Goal: Task Accomplishment & Management: Manage account settings

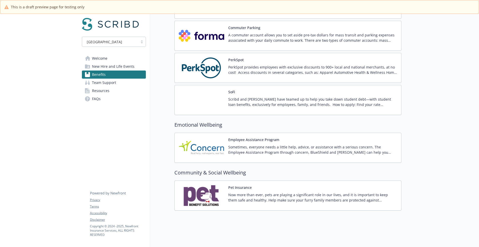
scroll to position [484, 0]
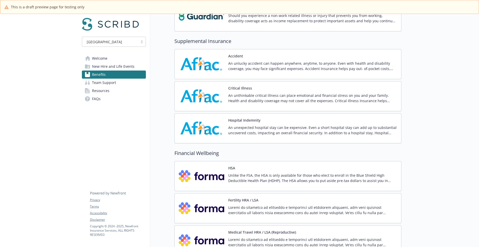
click at [254, 121] on button "Hospital Indemnity" at bounding box center [244, 119] width 32 height 5
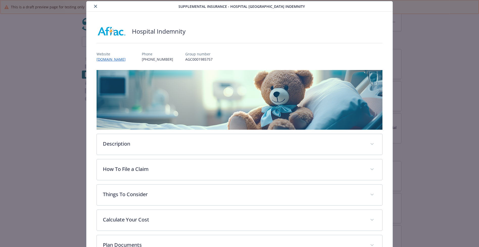
scroll to position [14, 0]
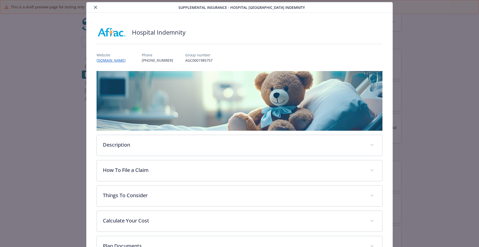
click at [94, 8] on icon "close" at bounding box center [95, 7] width 3 height 3
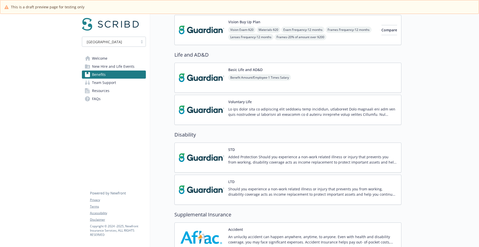
scroll to position [311, 0]
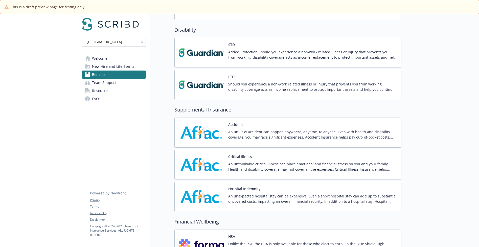
click at [264, 123] on div "Accident An unlucky accident can happen anywhere, anytime, to anyone. Even with…" at bounding box center [312, 132] width 169 height 21
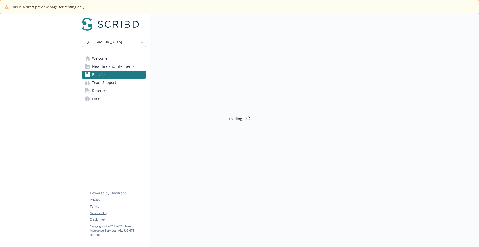
scroll to position [415, 0]
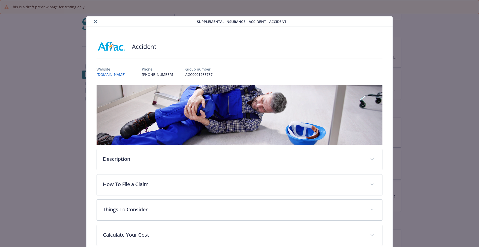
click at [94, 21] on icon "close" at bounding box center [95, 21] width 3 height 3
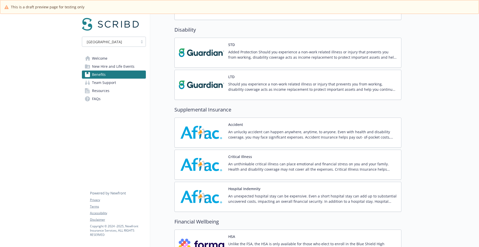
click at [255, 155] on div "Critical Illness An unthinkable critical illness can place emotional and financ…" at bounding box center [312, 164] width 169 height 21
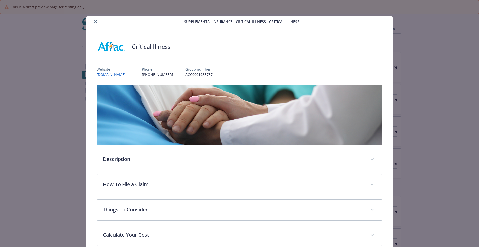
scroll to position [415, 0]
click at [95, 22] on icon "close" at bounding box center [95, 21] width 3 height 3
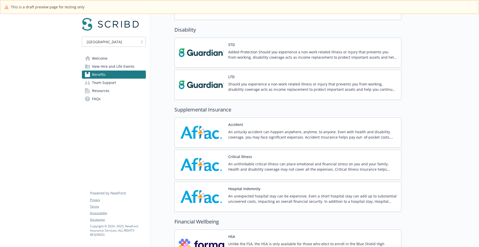
scroll to position [414, 0]
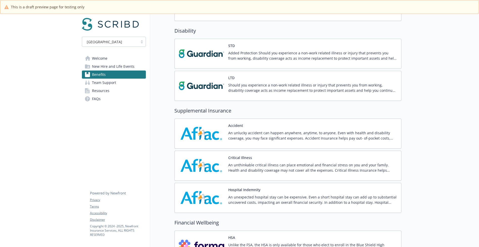
click at [248, 187] on button "Hospital Indemnity" at bounding box center [244, 189] width 32 height 5
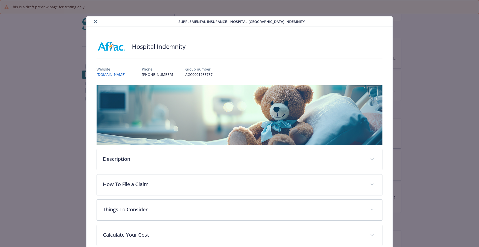
click at [94, 22] on icon "close" at bounding box center [95, 21] width 3 height 3
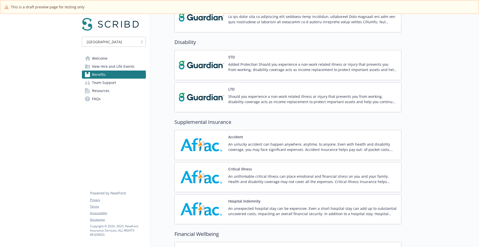
scroll to position [398, 0]
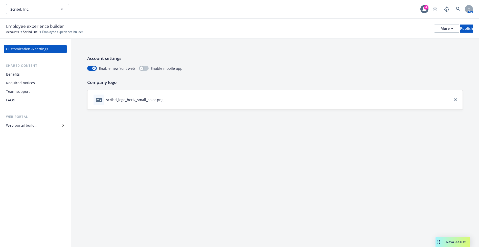
click at [20, 74] on div "Benefits" at bounding box center [35, 74] width 59 height 8
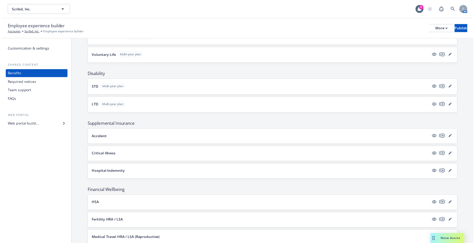
scroll to position [316, 0]
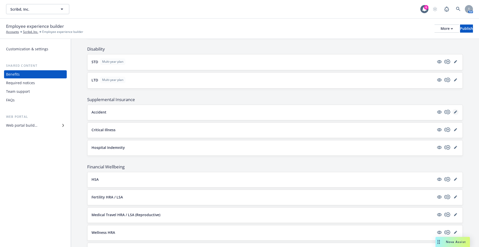
click at [454, 112] on icon "editPencil" at bounding box center [455, 112] width 3 height 3
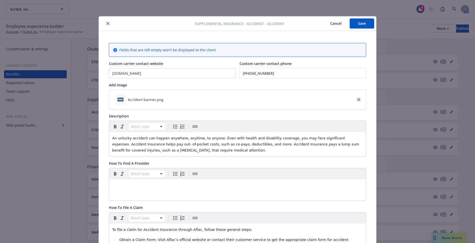
click at [357, 101] on icon "close" at bounding box center [358, 99] width 3 height 3
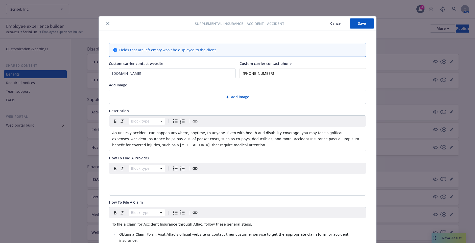
click at [236, 99] on span "Add image" at bounding box center [240, 96] width 18 height 5
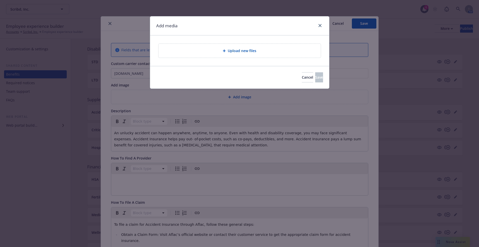
click at [235, 53] on span "Upload new files" at bounding box center [242, 50] width 29 height 5
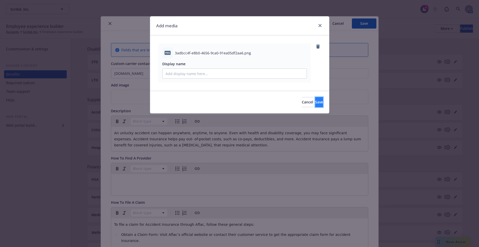
click at [315, 101] on button "Save" at bounding box center [319, 102] width 8 height 10
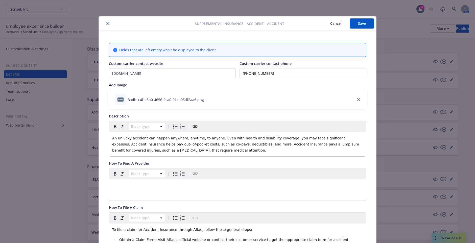
click at [363, 23] on button "Save" at bounding box center [362, 23] width 24 height 10
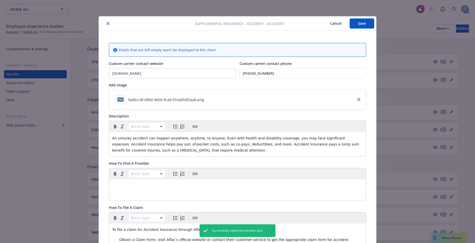
click at [335, 24] on button "Cancel" at bounding box center [336, 23] width 28 height 10
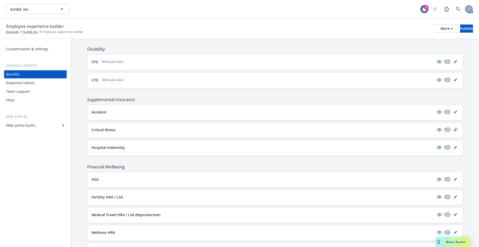
click at [454, 129] on icon "editPencil" at bounding box center [455, 130] width 3 height 3
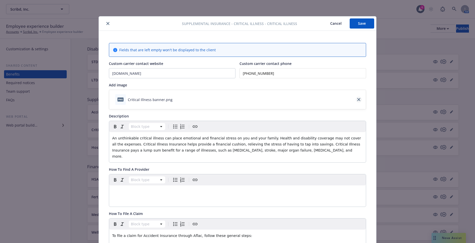
click at [357, 100] on icon "close" at bounding box center [358, 99] width 3 height 3
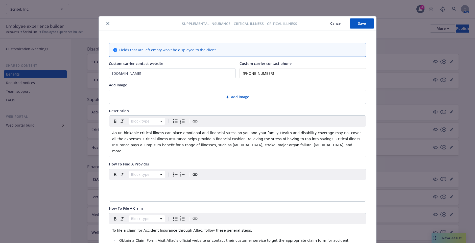
click at [234, 96] on span "Add image" at bounding box center [240, 96] width 18 height 5
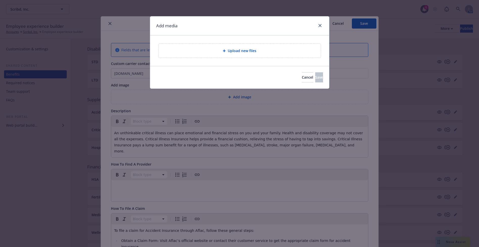
click at [231, 52] on span "Upload new files" at bounding box center [242, 50] width 29 height 5
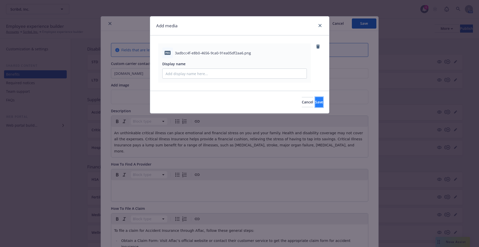
click at [315, 101] on span "Save" at bounding box center [319, 102] width 8 height 5
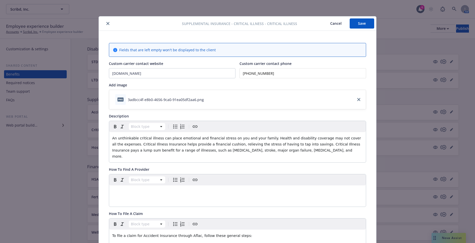
click at [358, 28] on button "Save" at bounding box center [362, 23] width 24 height 10
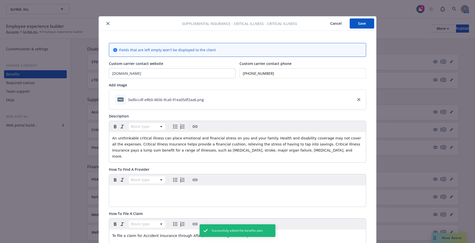
click at [330, 24] on button "Cancel" at bounding box center [336, 23] width 28 height 10
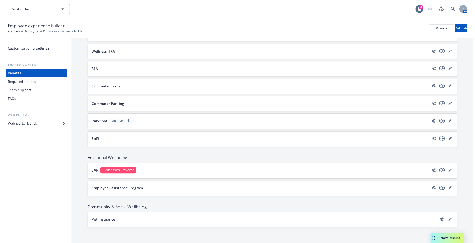
scroll to position [496, 0]
click at [454, 123] on icon "editPencil" at bounding box center [455, 122] width 3 height 3
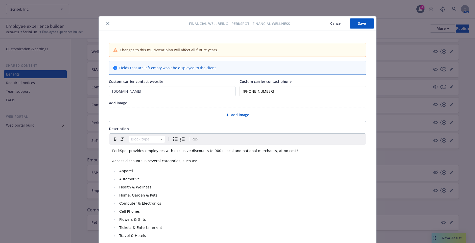
scroll to position [15, 0]
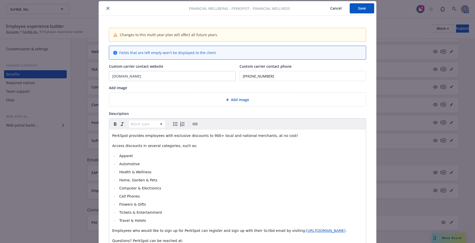
click at [233, 99] on span "Add image" at bounding box center [240, 99] width 18 height 5
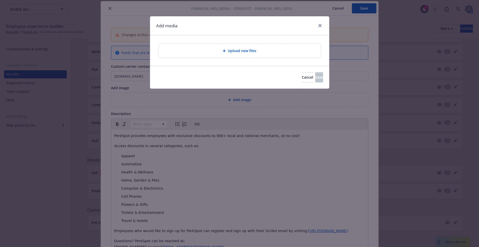
click at [236, 51] on span "Upload new files" at bounding box center [242, 50] width 29 height 5
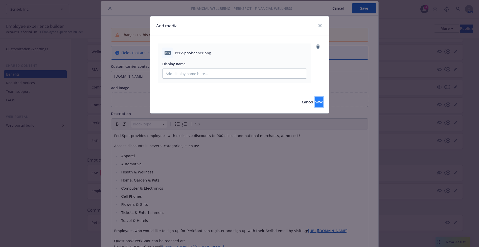
click at [315, 101] on span "Save" at bounding box center [319, 102] width 8 height 5
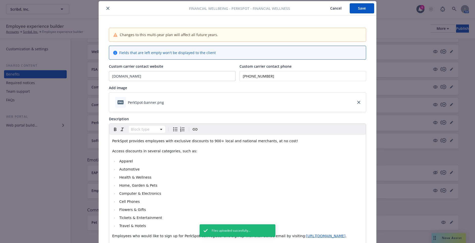
click at [357, 8] on button "Save" at bounding box center [362, 8] width 24 height 10
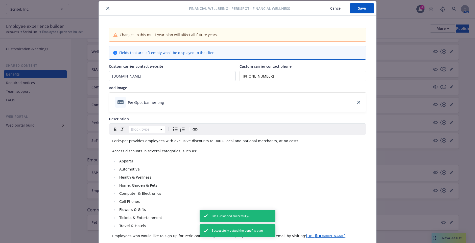
click at [106, 8] on icon "close" at bounding box center [107, 8] width 3 height 3
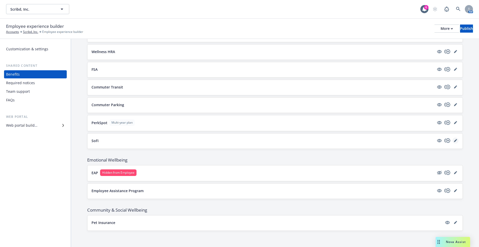
click at [454, 140] on icon "editPencil" at bounding box center [455, 140] width 3 height 3
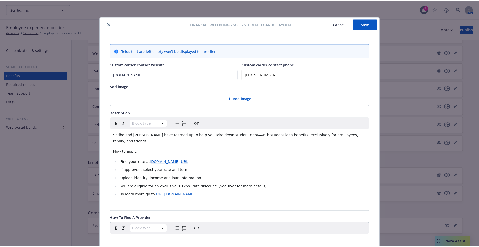
scroll to position [15, 0]
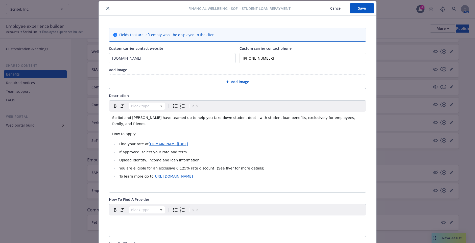
click at [232, 83] on span "Add image" at bounding box center [240, 81] width 18 height 5
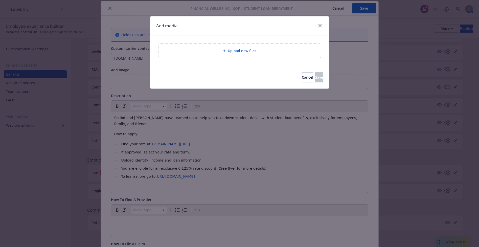
click at [239, 51] on span "Upload new files" at bounding box center [242, 50] width 29 height 5
click at [243, 49] on span "Upload new files" at bounding box center [242, 50] width 29 height 5
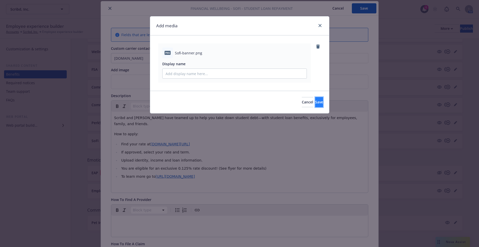
click at [315, 101] on button "Save" at bounding box center [319, 102] width 8 height 10
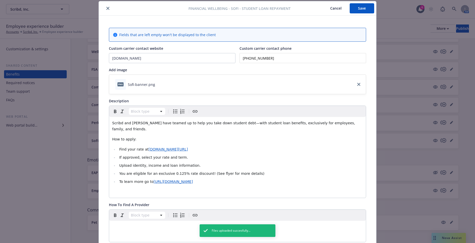
click at [357, 8] on button "Save" at bounding box center [362, 8] width 24 height 10
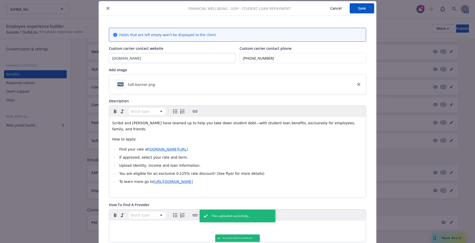
click at [333, 8] on button "Cancel" at bounding box center [336, 8] width 28 height 10
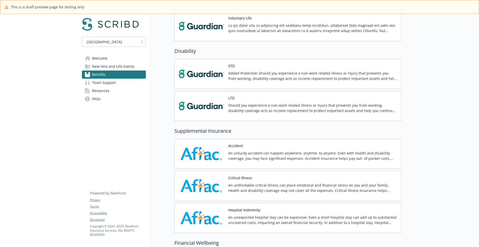
click at [262, 143] on div "Accident An unlucky accident can happen anywhere, anytime, to anyone. Even with…" at bounding box center [312, 153] width 169 height 21
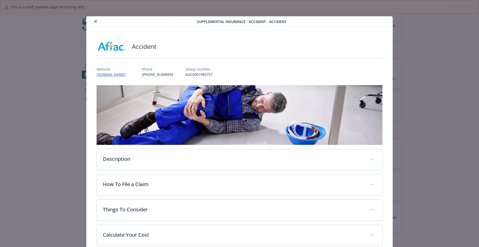
scroll to position [15, 0]
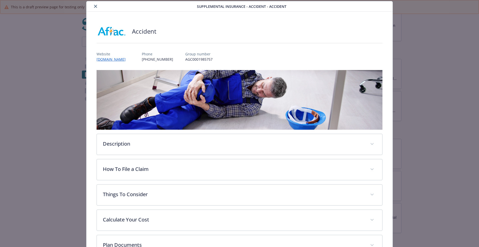
click at [95, 6] on icon "close" at bounding box center [95, 6] width 3 height 3
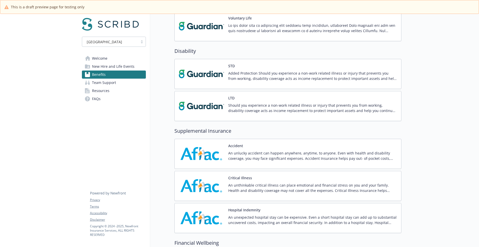
click at [267, 179] on div "Critical Illness An unthinkable critical illness can place emotional and financ…" at bounding box center [312, 185] width 169 height 21
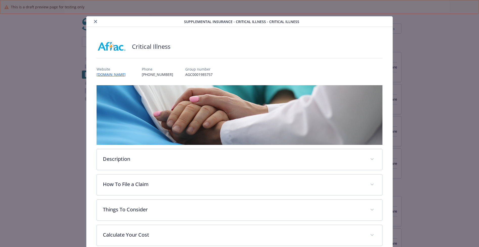
scroll to position [394, 0]
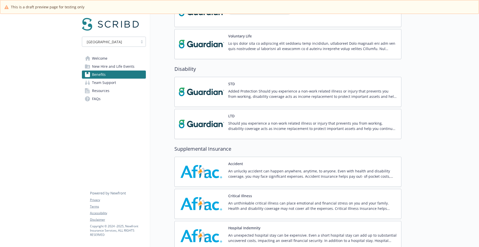
scroll to position [385, 0]
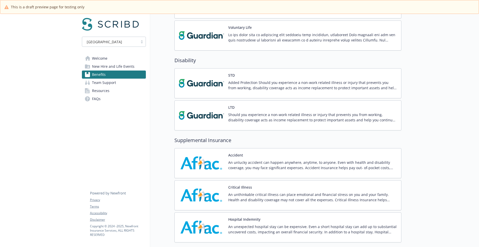
click at [256, 154] on div "Accident An unlucky accident can happen anywhere, anytime, to anyone. Even with…" at bounding box center [312, 162] width 169 height 21
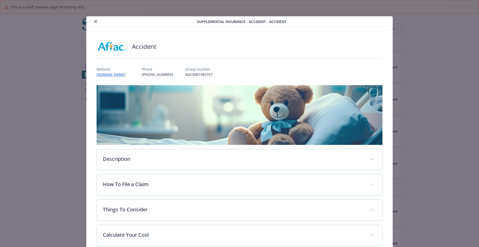
scroll to position [385, 0]
click at [94, 21] on icon "close" at bounding box center [95, 21] width 3 height 3
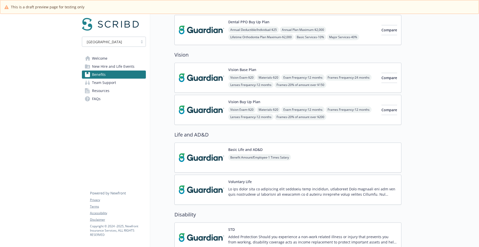
scroll to position [474, 0]
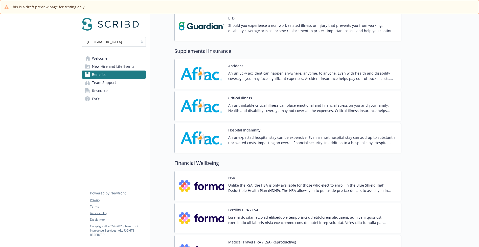
click at [255, 100] on div "Critical Illness An unthinkable critical illness can place emotional and financ…" at bounding box center [312, 105] width 169 height 21
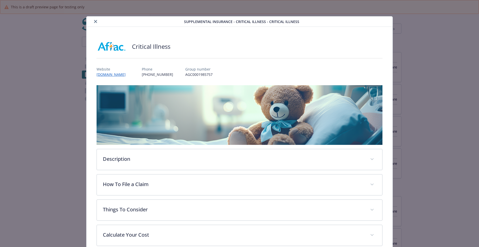
scroll to position [474, 0]
click at [93, 21] on button "close" at bounding box center [95, 21] width 6 height 6
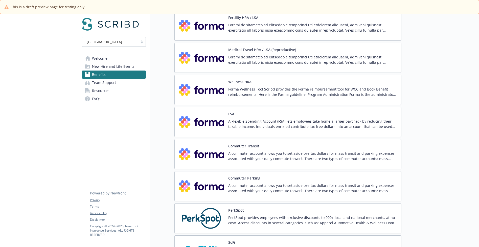
scroll to position [717, 0]
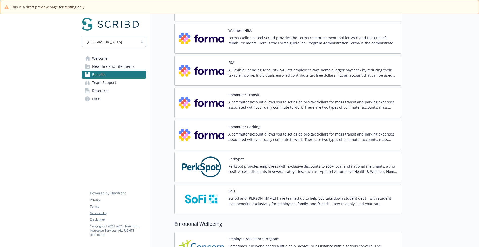
click at [257, 158] on div "PerkSpot PerkSpot provides employees with exclusive discounts to 900+ local and…" at bounding box center [312, 166] width 169 height 21
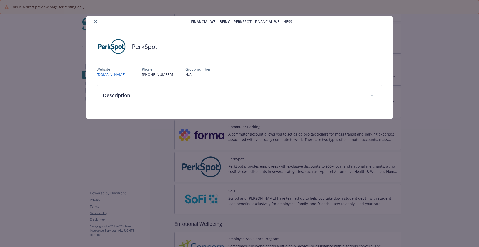
scroll to position [717, 0]
click at [95, 21] on icon "close" at bounding box center [95, 21] width 3 height 3
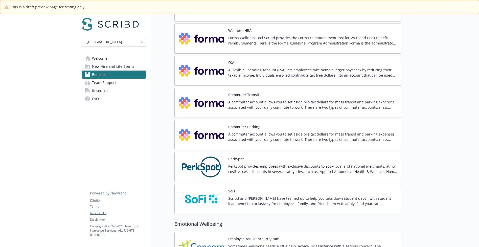
click at [264, 159] on div "PerkSpot PerkSpot provides employees with exclusive discounts to 900+ local and…" at bounding box center [312, 166] width 169 height 21
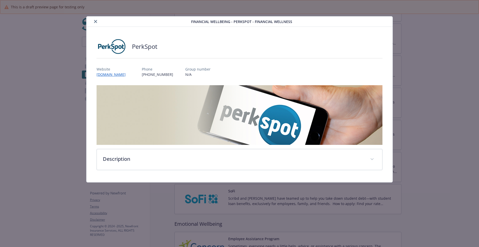
click at [96, 23] on icon "close" at bounding box center [95, 21] width 3 height 3
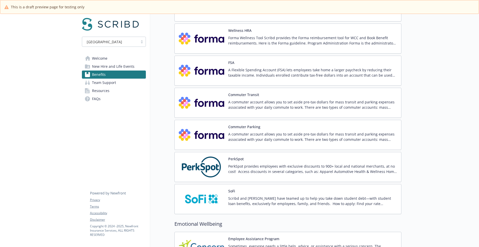
click at [259, 191] on div "SoFi Scribd and SoFi have teamed up to help you take down student debt—with stu…" at bounding box center [312, 198] width 169 height 21
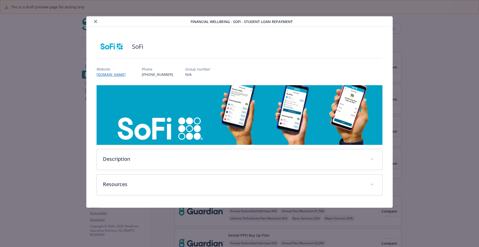
scroll to position [717, 0]
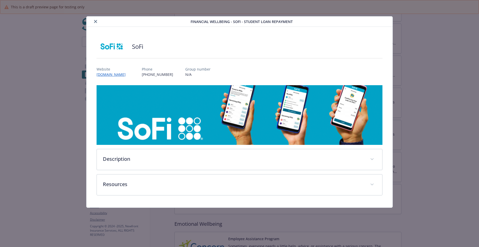
click at [95, 21] on icon "close" at bounding box center [95, 21] width 3 height 3
